Goal: Information Seeking & Learning: Stay updated

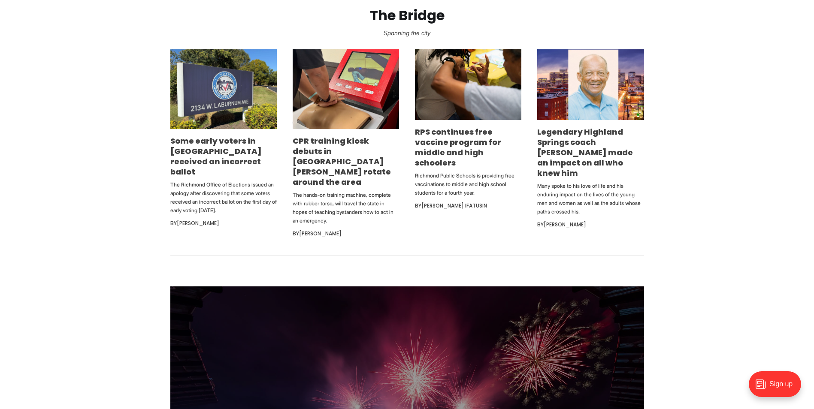
scroll to position [558, 0]
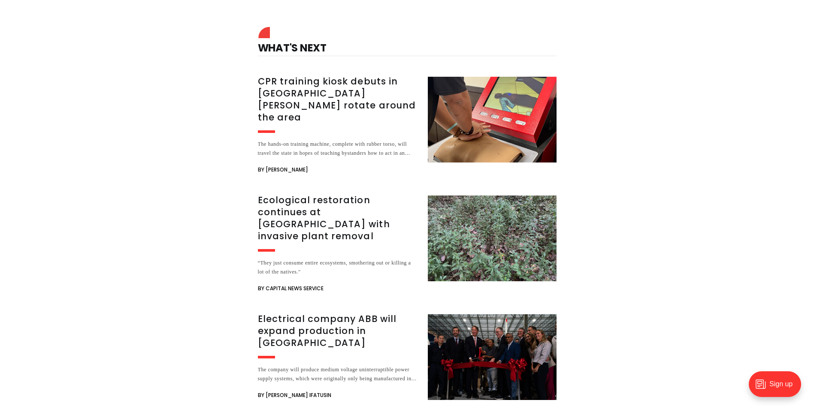
scroll to position [1673, 0]
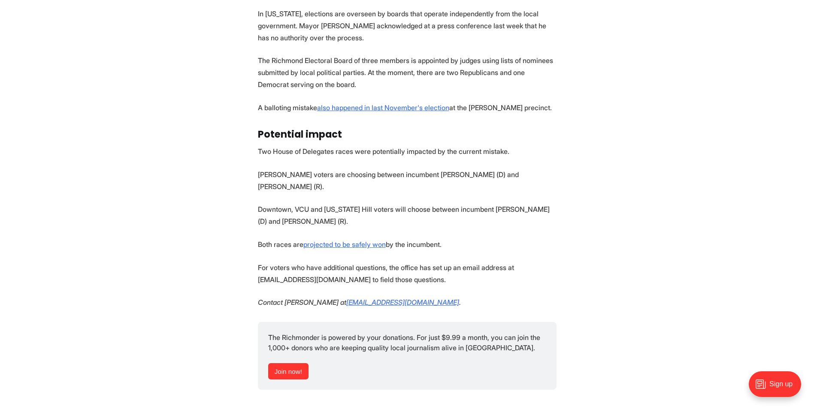
scroll to position [986, 0]
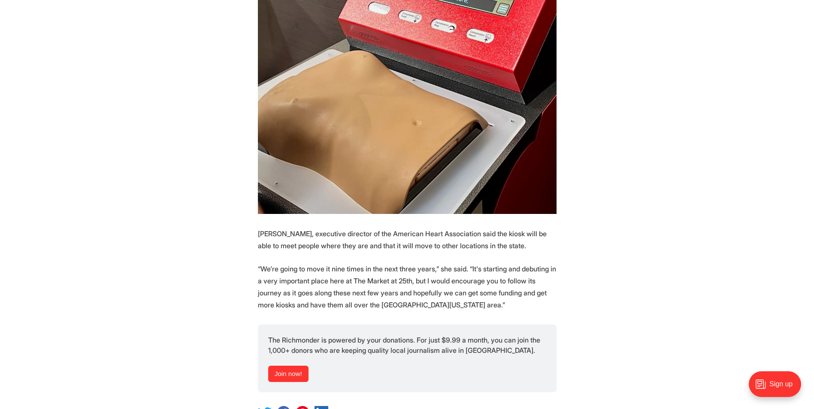
scroll to position [2230, 0]
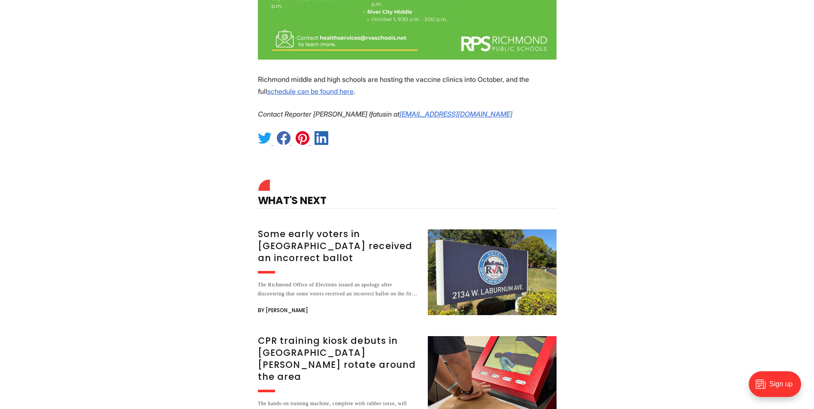
scroll to position [1072, 0]
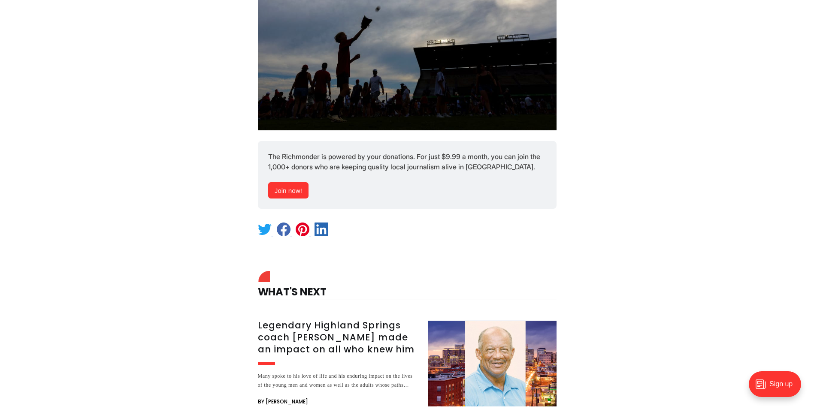
scroll to position [10851, 0]
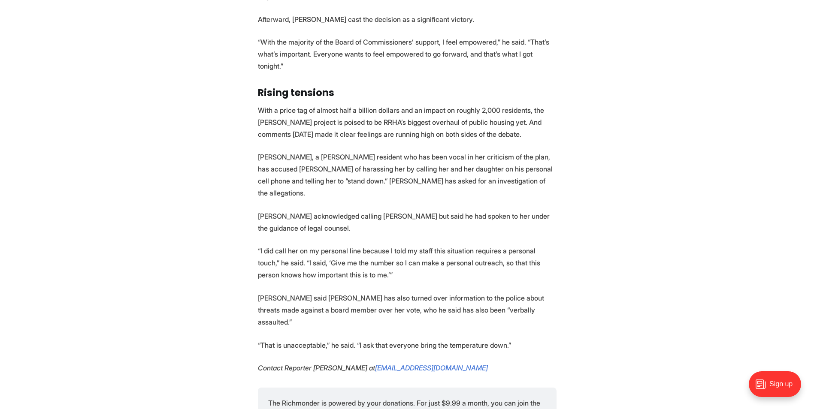
scroll to position [2273, 0]
